Goal: Task Accomplishment & Management: Manage account settings

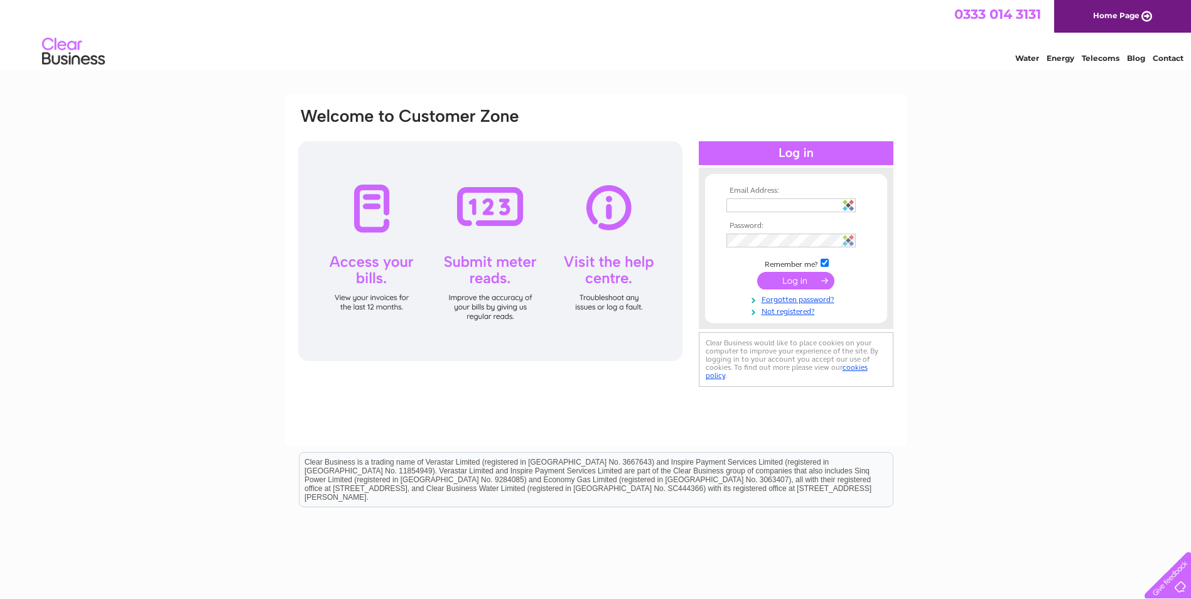
click at [850, 205] on img at bounding box center [848, 205] width 11 height 11
type input "karen@signpost-international.org"
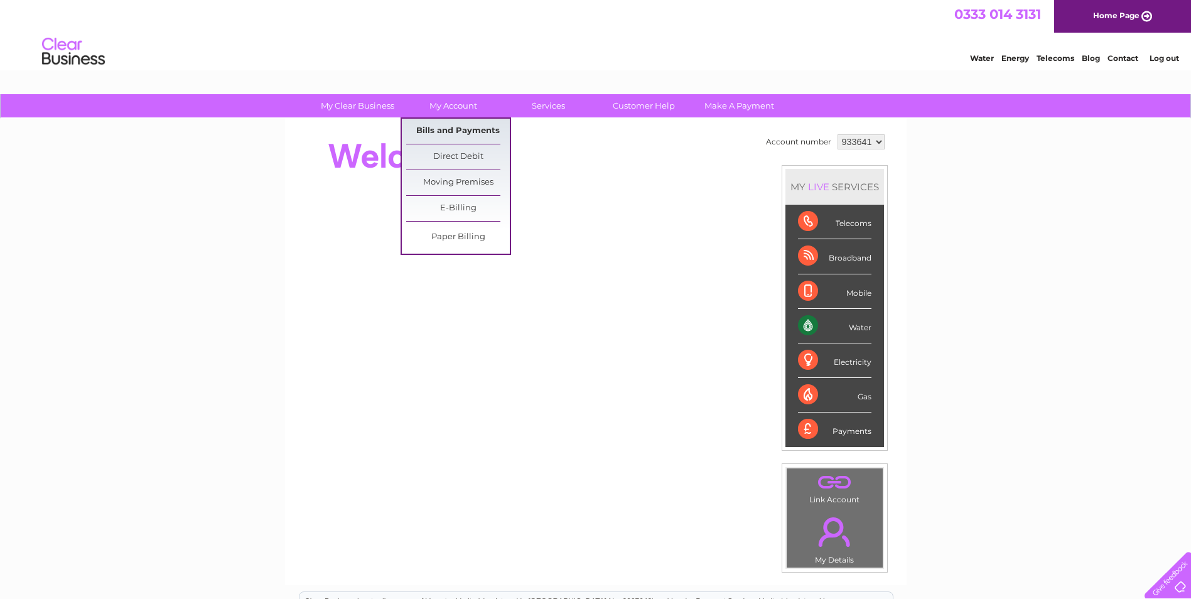
click at [462, 127] on link "Bills and Payments" at bounding box center [458, 131] width 104 height 25
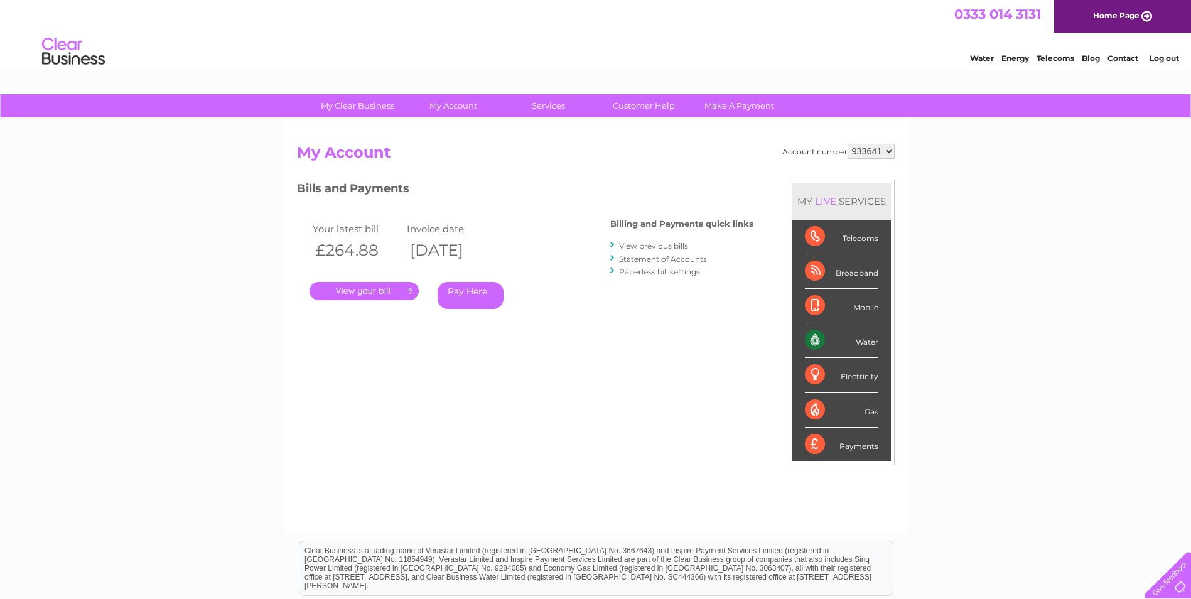
click at [396, 292] on link "." at bounding box center [364, 291] width 109 height 18
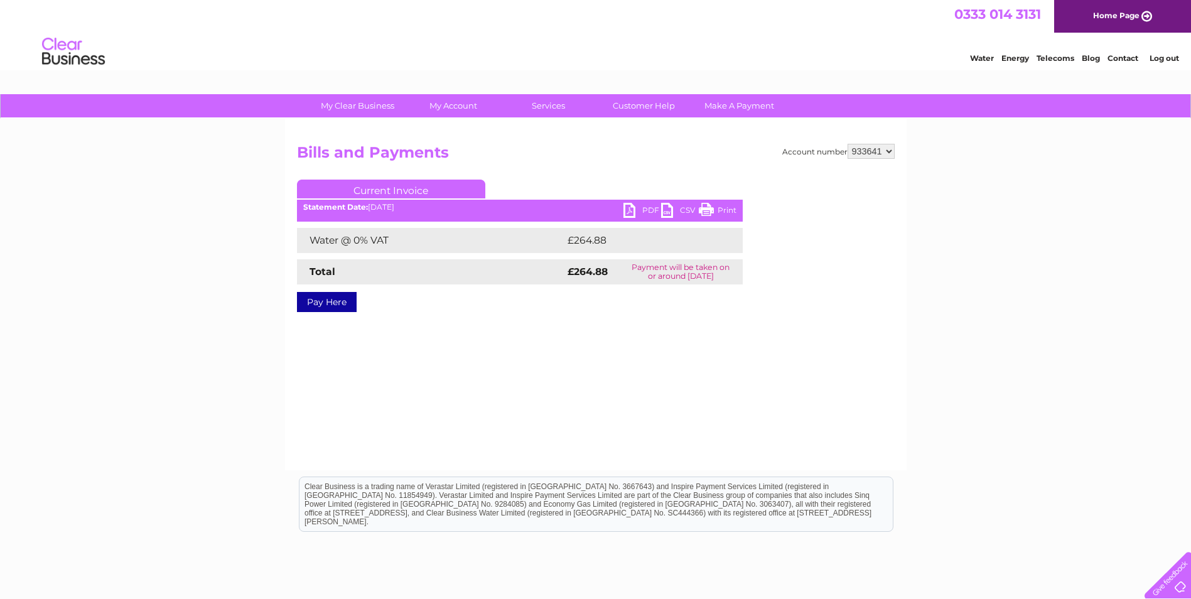
click at [633, 208] on link "PDF" at bounding box center [643, 212] width 38 height 18
